Goal: Find specific page/section: Find specific page/section

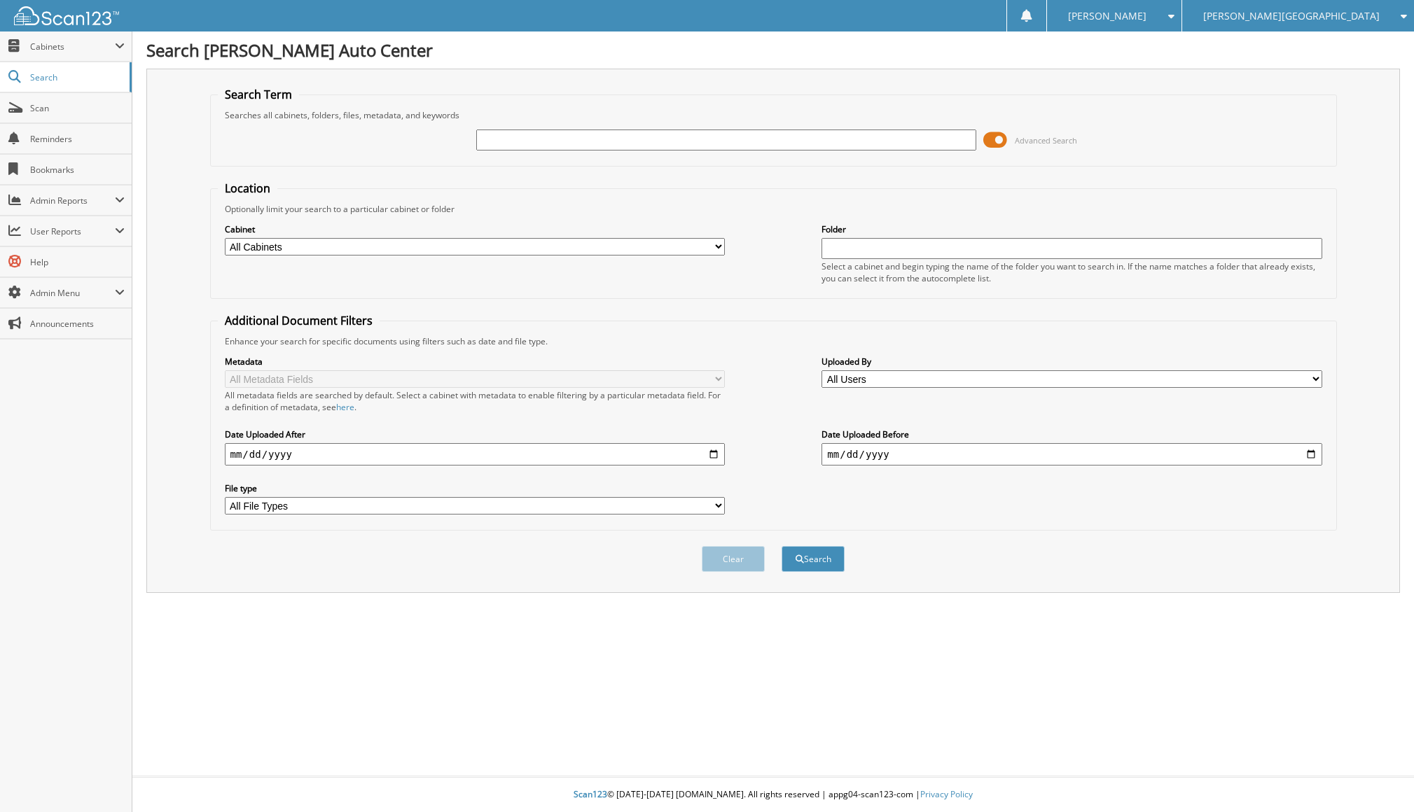
click at [506, 138] on input "text" at bounding box center [726, 140] width 500 height 21
type input "[PERSON_NAME]"
click at [781, 546] on button "Search" at bounding box center [812, 559] width 63 height 26
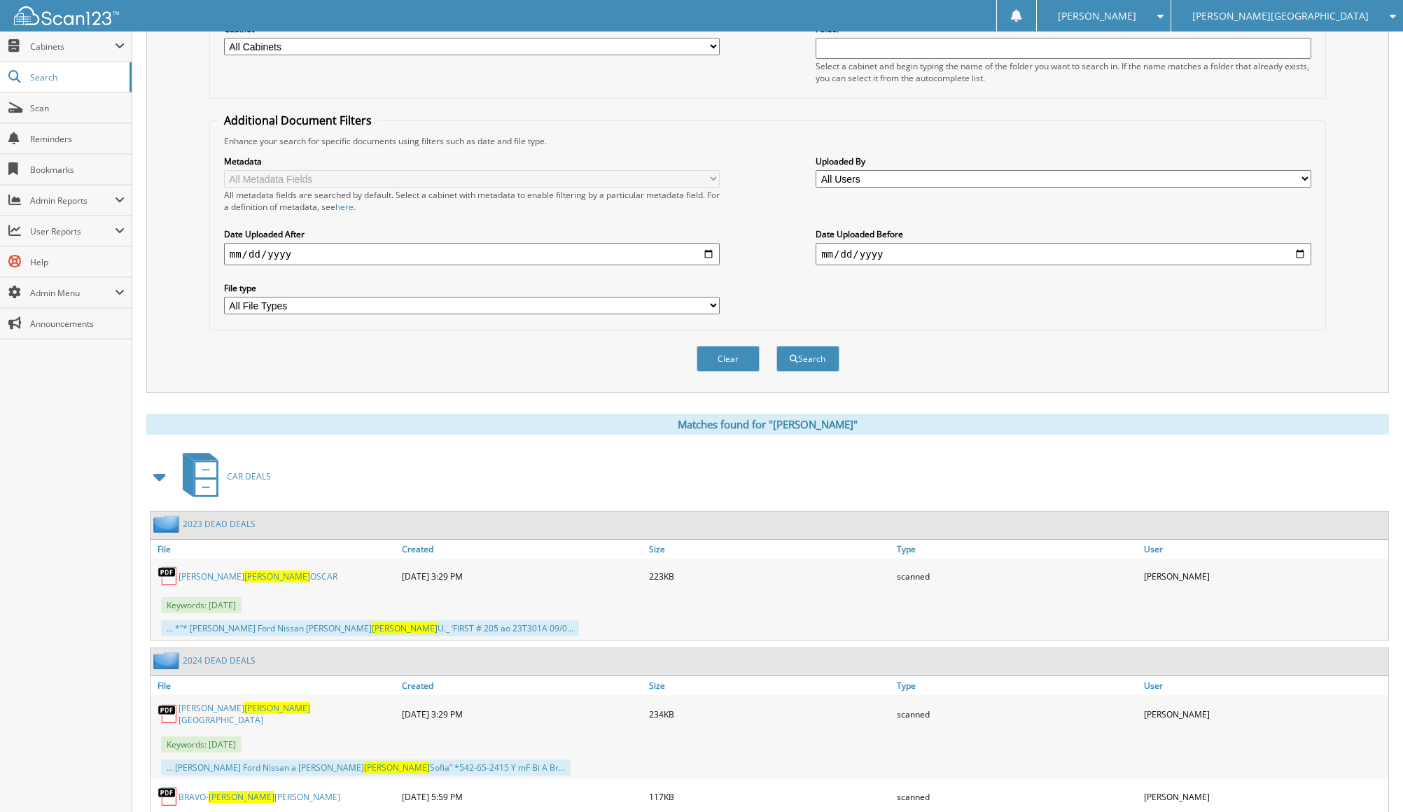
scroll to position [420, 0]
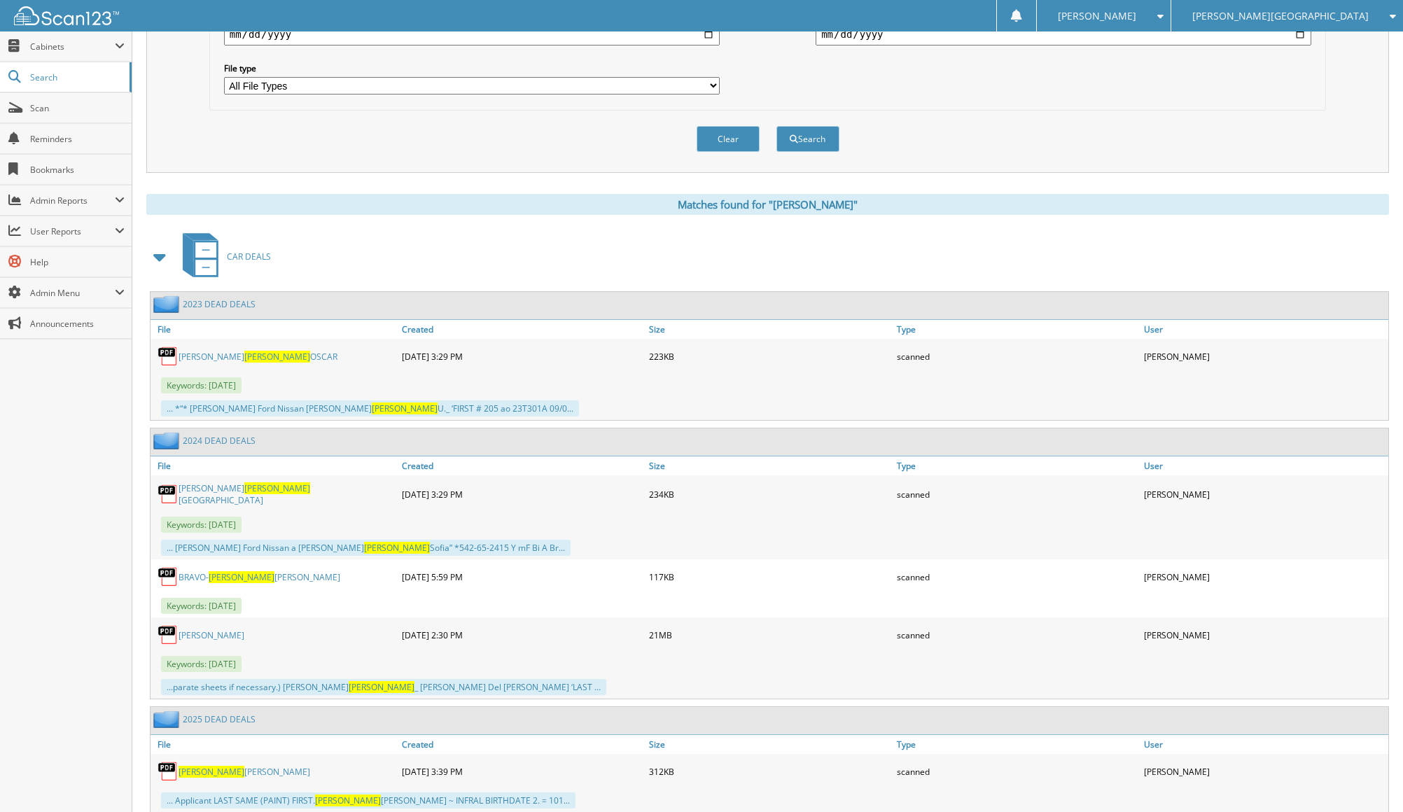
click at [159, 256] on span at bounding box center [161, 256] width 20 height 25
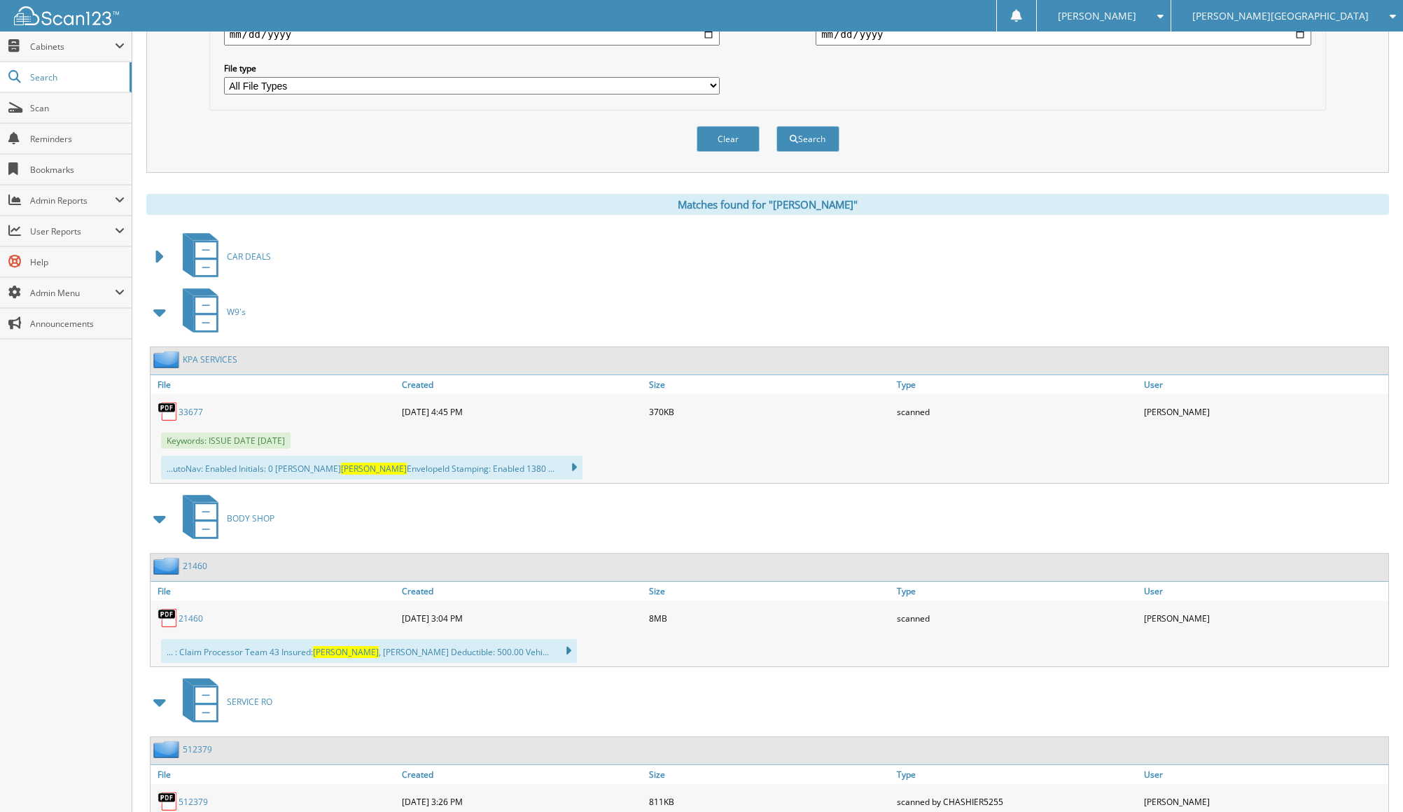
click at [155, 307] on span at bounding box center [161, 312] width 20 height 25
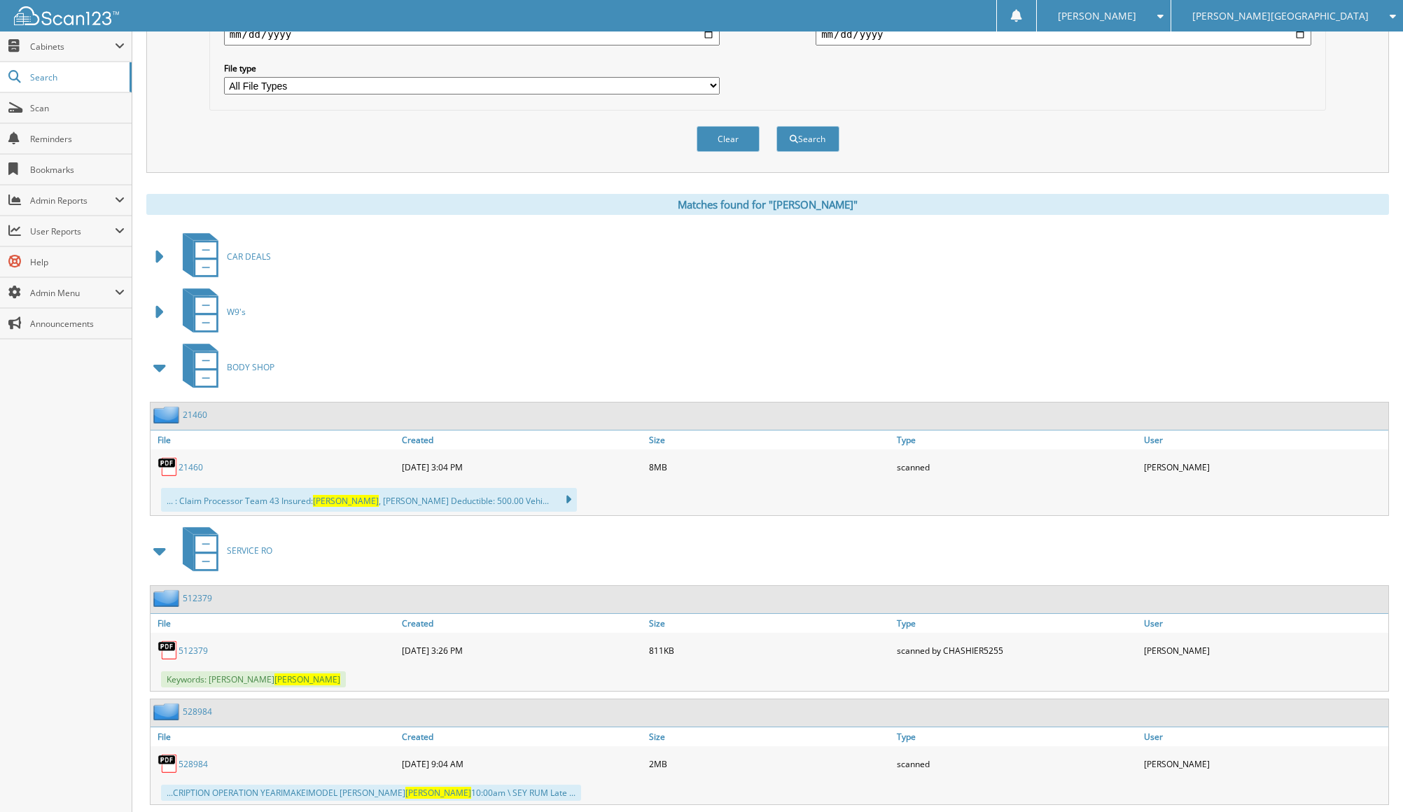
click at [161, 361] on span at bounding box center [161, 367] width 20 height 25
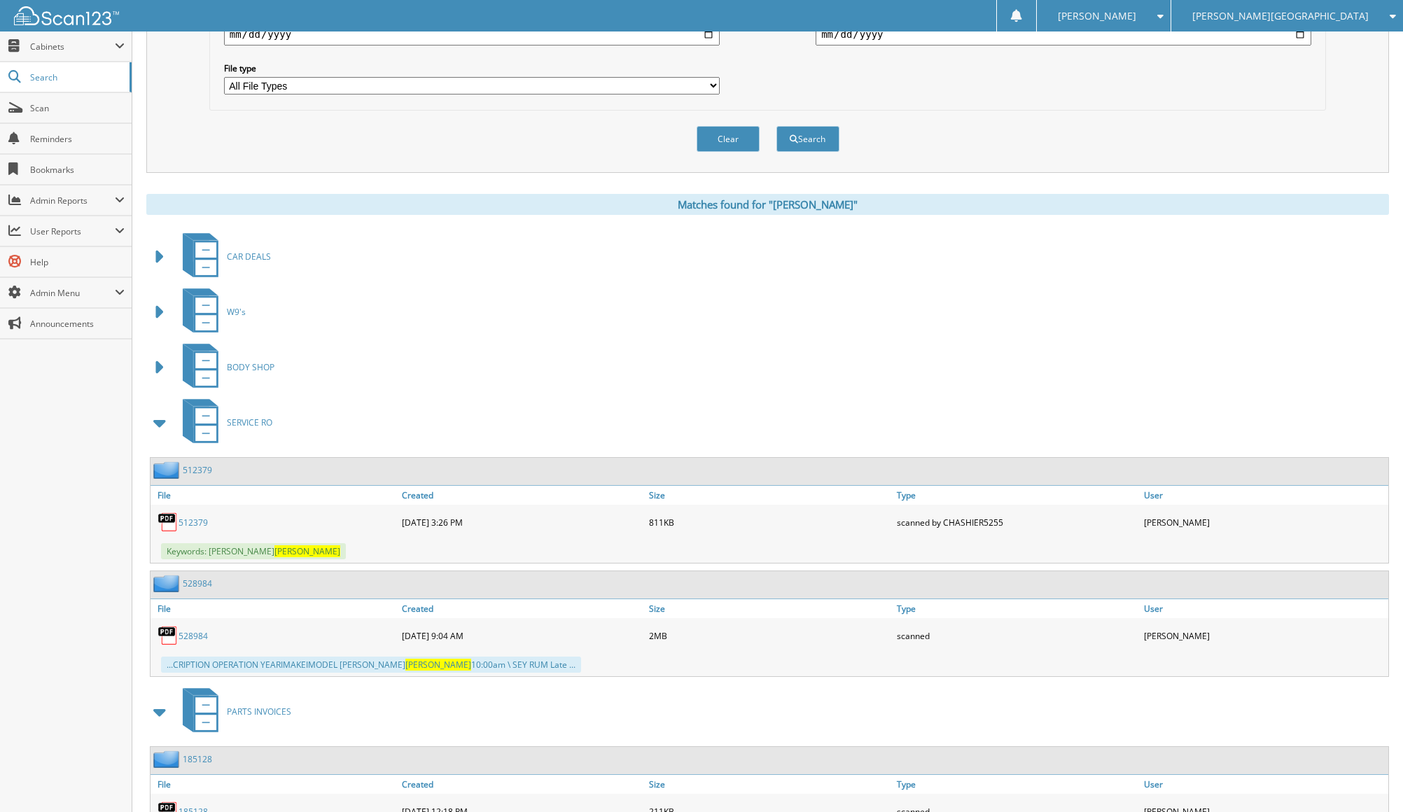
click at [153, 423] on span at bounding box center [161, 422] width 20 height 25
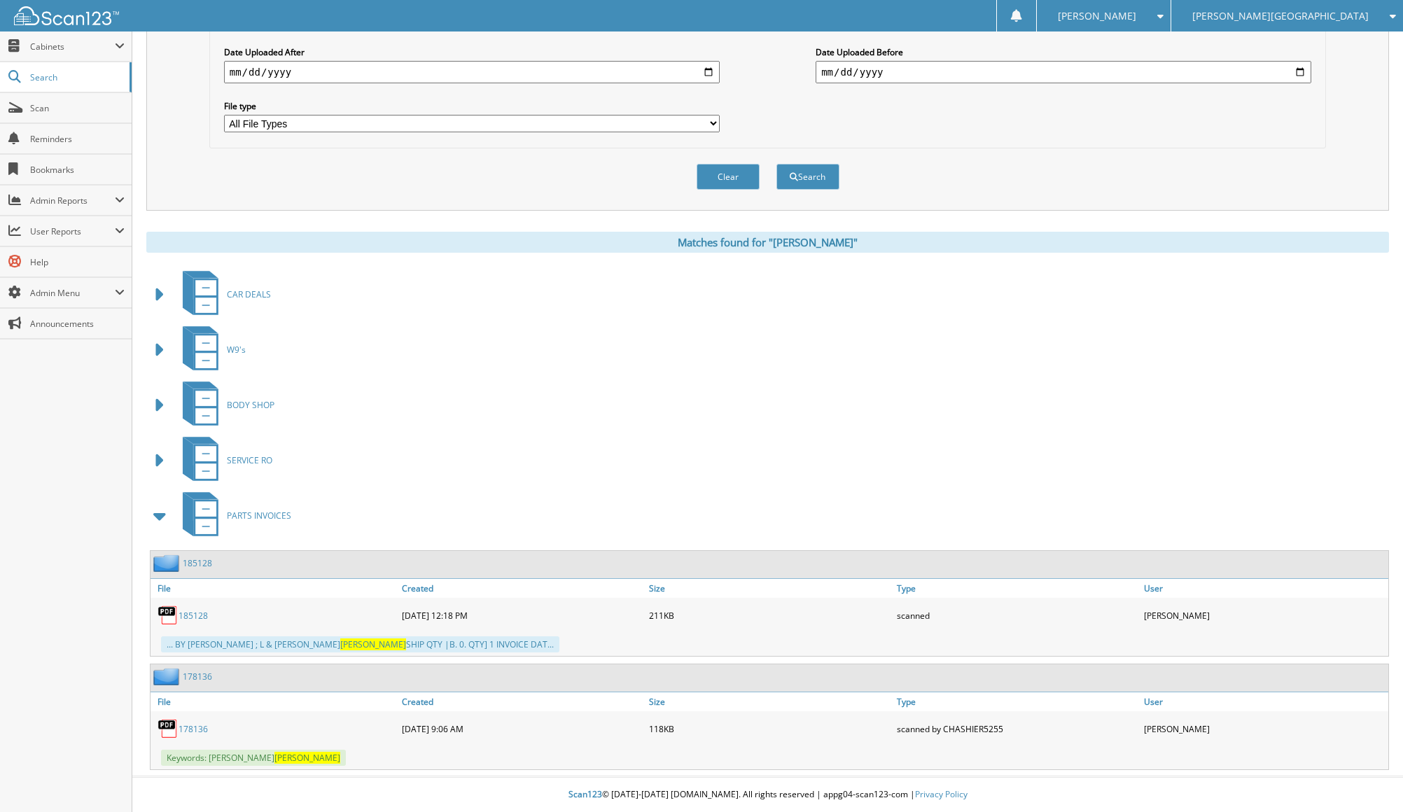
click at [162, 512] on span at bounding box center [161, 515] width 20 height 25
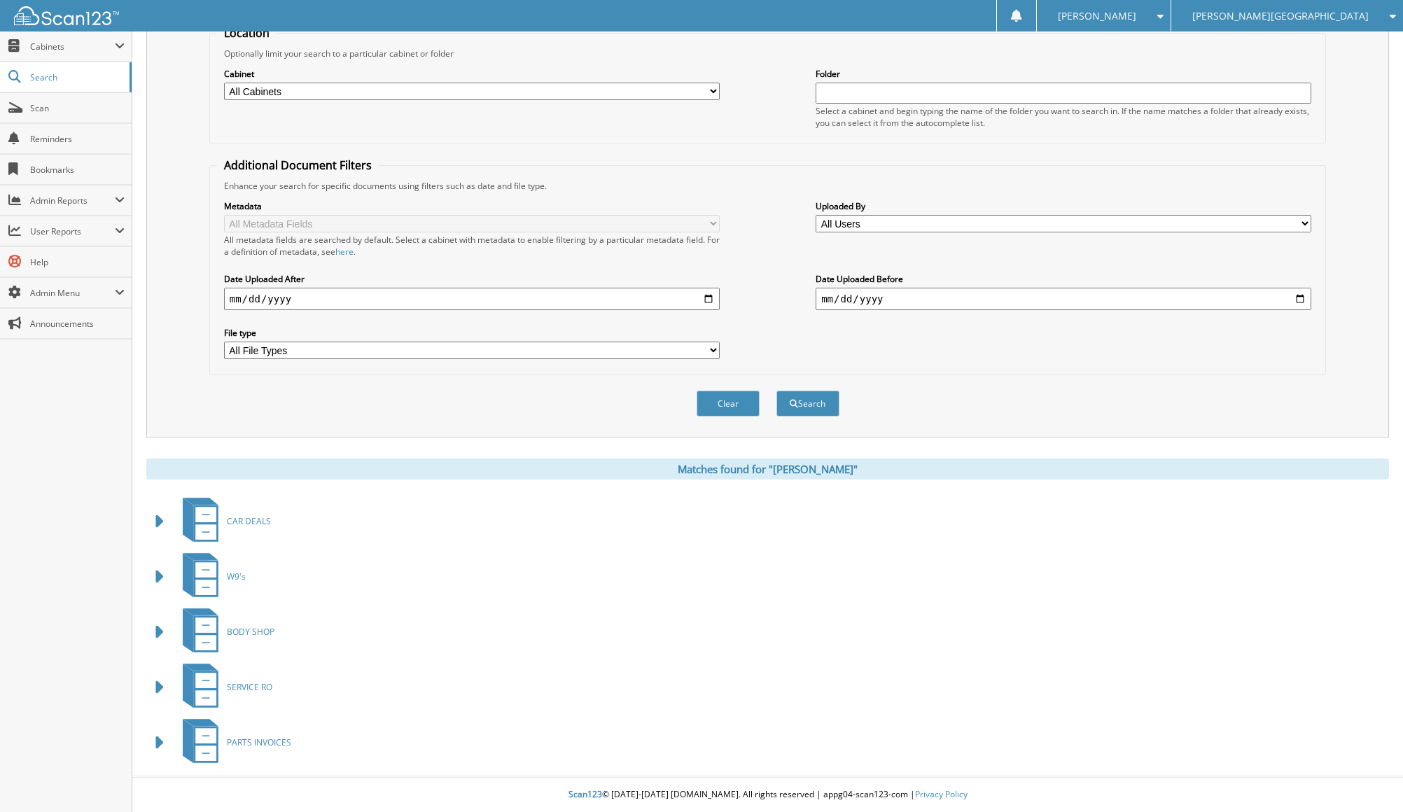
scroll to position [156, 0]
click at [69, 16] on img at bounding box center [66, 15] width 105 height 19
